Goal: Find specific page/section: Find specific page/section

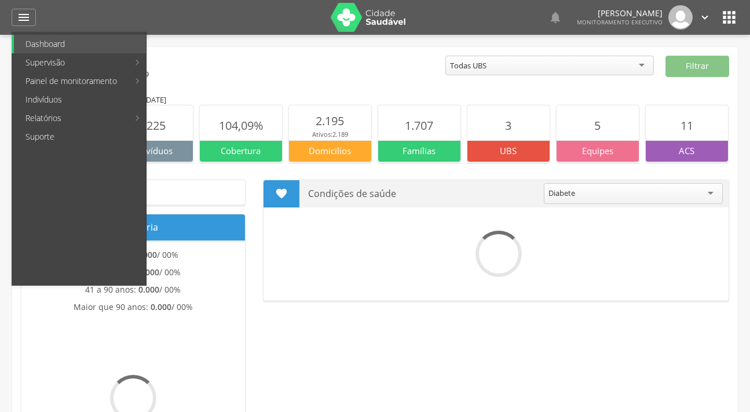
click at [25, 95] on link "Indivíduos" at bounding box center [80, 99] width 132 height 19
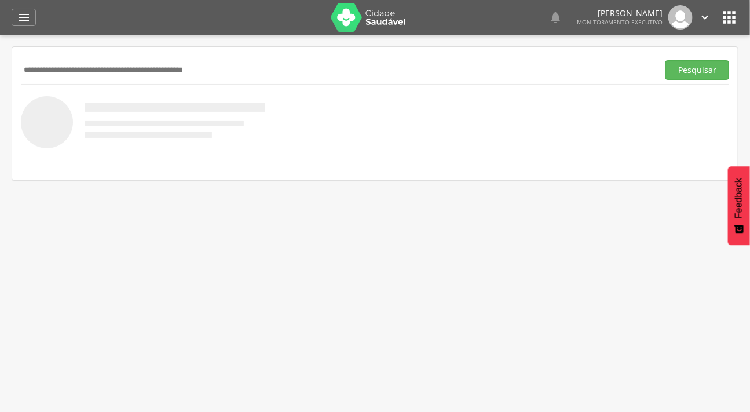
click at [42, 69] on input "text" at bounding box center [337, 70] width 633 height 20
type input "*******"
click at [665, 60] on button "Pesquisar" at bounding box center [697, 70] width 64 height 20
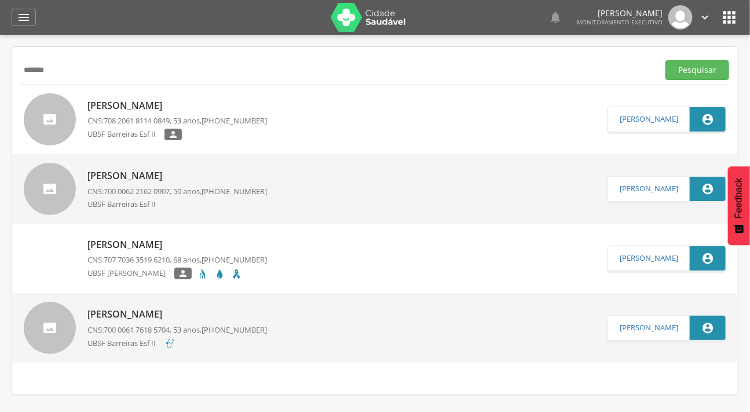
click at [24, 239] on img at bounding box center [24, 239] width 0 height 0
type input "**********"
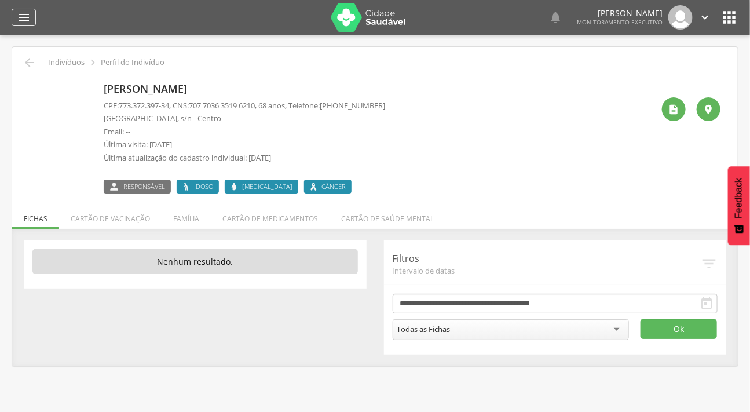
click at [29, 10] on icon "" at bounding box center [24, 17] width 14 height 14
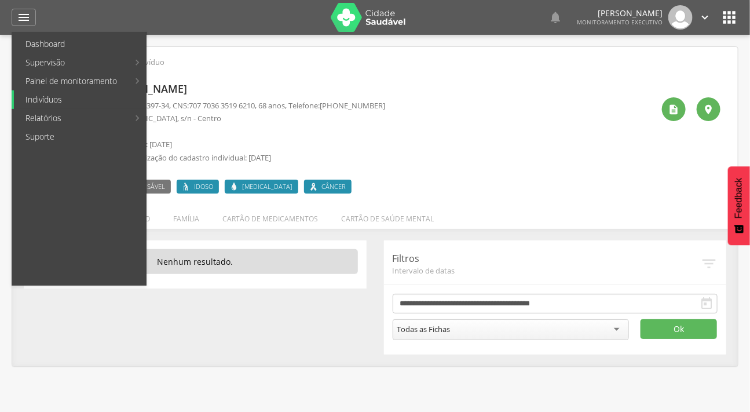
click at [43, 94] on link "Indivíduos" at bounding box center [80, 99] width 132 height 19
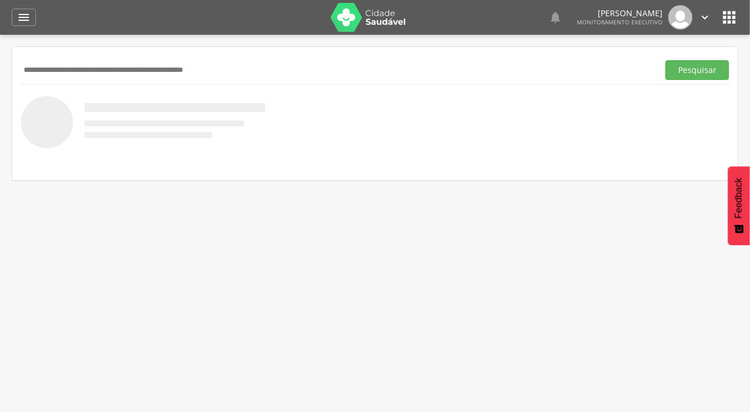
click at [53, 70] on input "text" at bounding box center [337, 70] width 633 height 20
type input "**********"
click at [665, 60] on button "Pesquisar" at bounding box center [697, 70] width 64 height 20
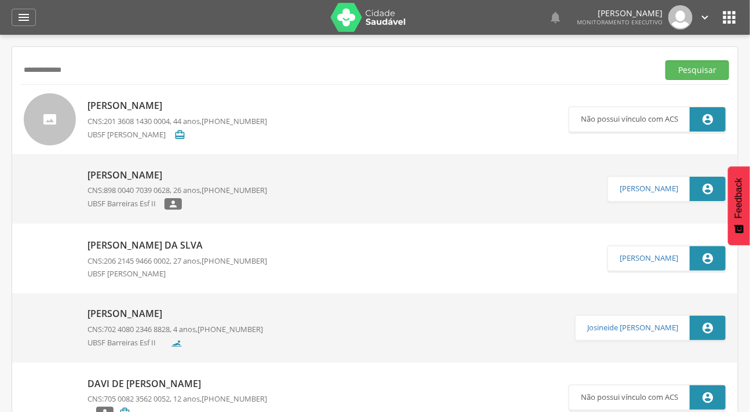
click at [57, 116] on div at bounding box center [50, 119] width 52 height 52
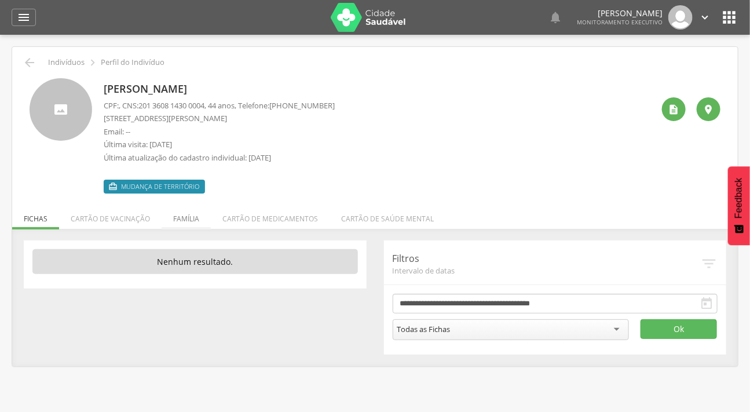
click at [162, 216] on li "Família" at bounding box center [186, 215] width 49 height 27
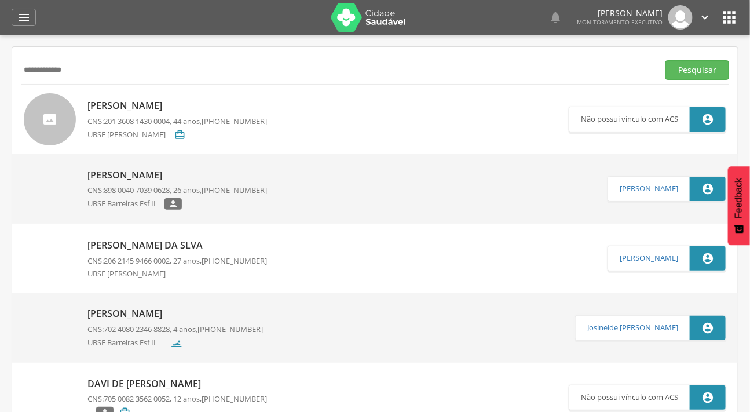
drag, startPoint x: 78, startPoint y: 77, endPoint x: 5, endPoint y: 69, distance: 73.4
click at [3, 75] on div " Supervisão  Distritos  Ubs Coordenador: - Caraúbas / [GEOGRAPHIC_DATA] Inte…" at bounding box center [375, 241] width 750 height 412
click at [17, 19] on icon "" at bounding box center [24, 17] width 14 height 14
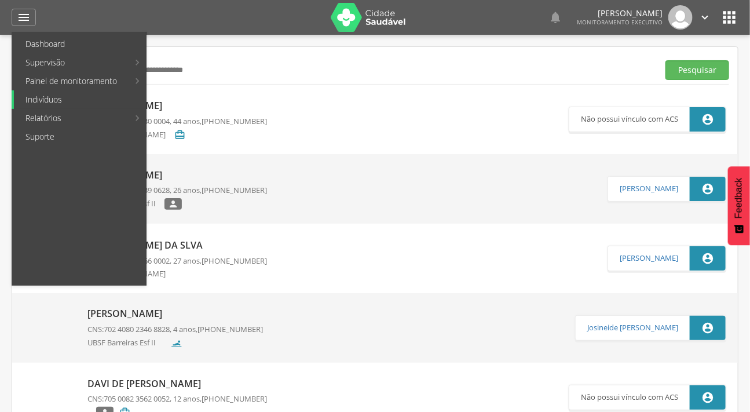
click at [29, 91] on link "Indivíduos" at bounding box center [80, 99] width 132 height 19
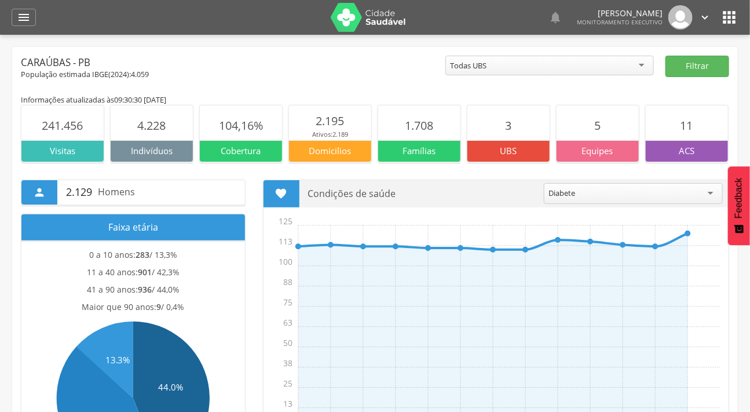
scroll to position [52, 0]
